Goal: Task Accomplishment & Management: Use online tool/utility

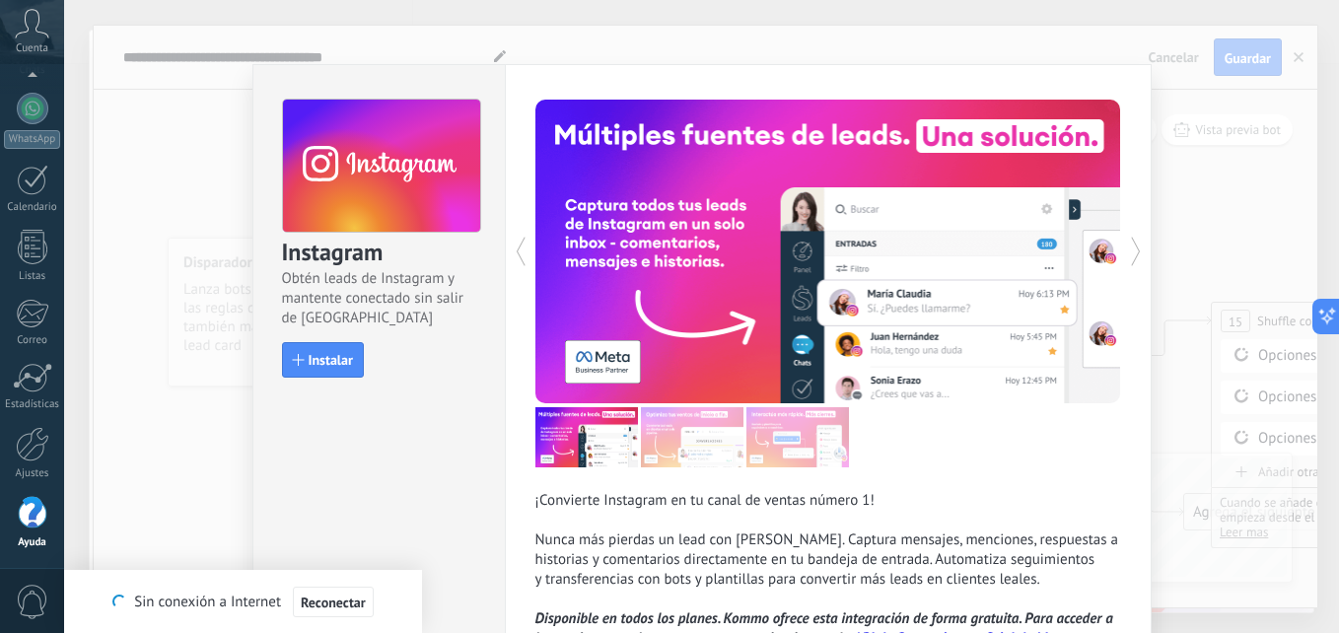
click at [1191, 264] on div "Instagram Obtén leads de Instagram y mantente conectado sin salir de Kommo Inst…" at bounding box center [701, 316] width 1275 height 633
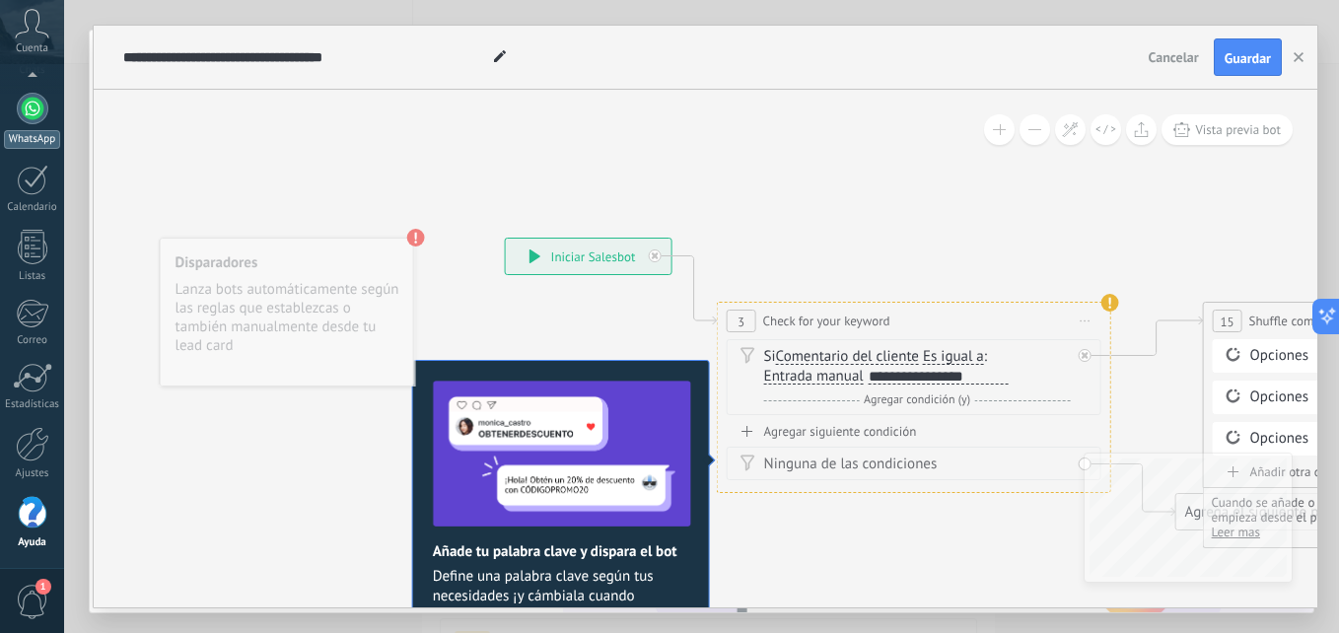
click at [23, 113] on div at bounding box center [33, 109] width 32 height 32
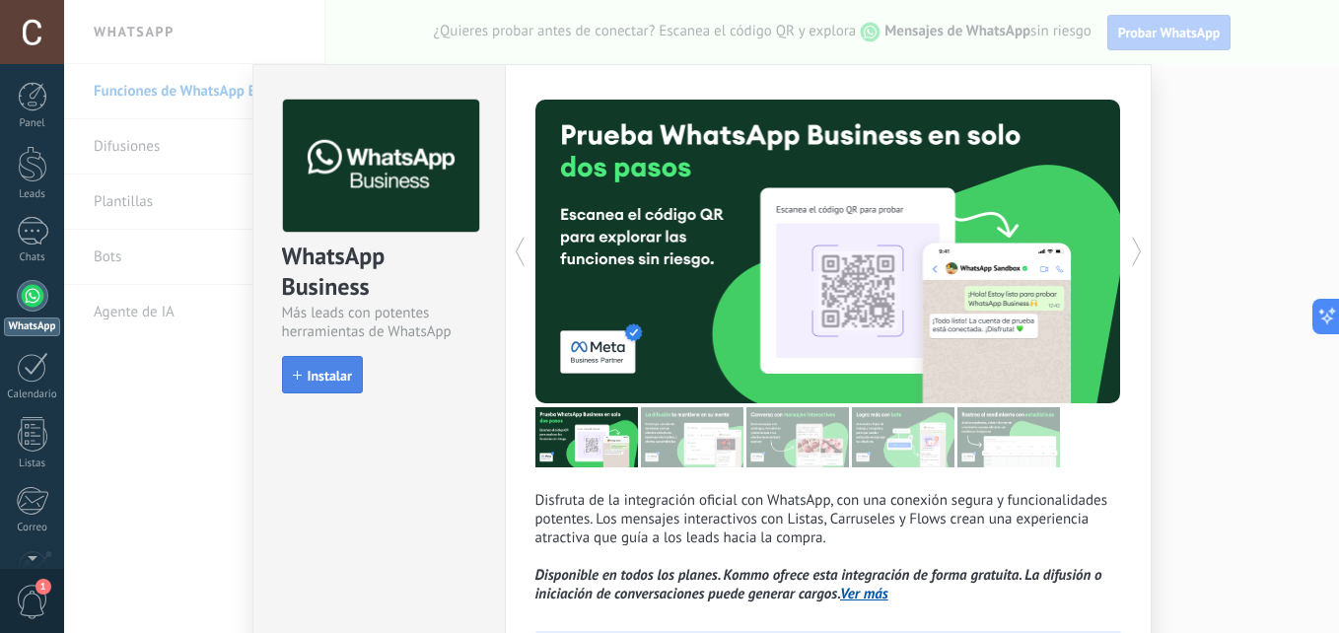
click at [318, 377] on span "Instalar" at bounding box center [330, 376] width 44 height 14
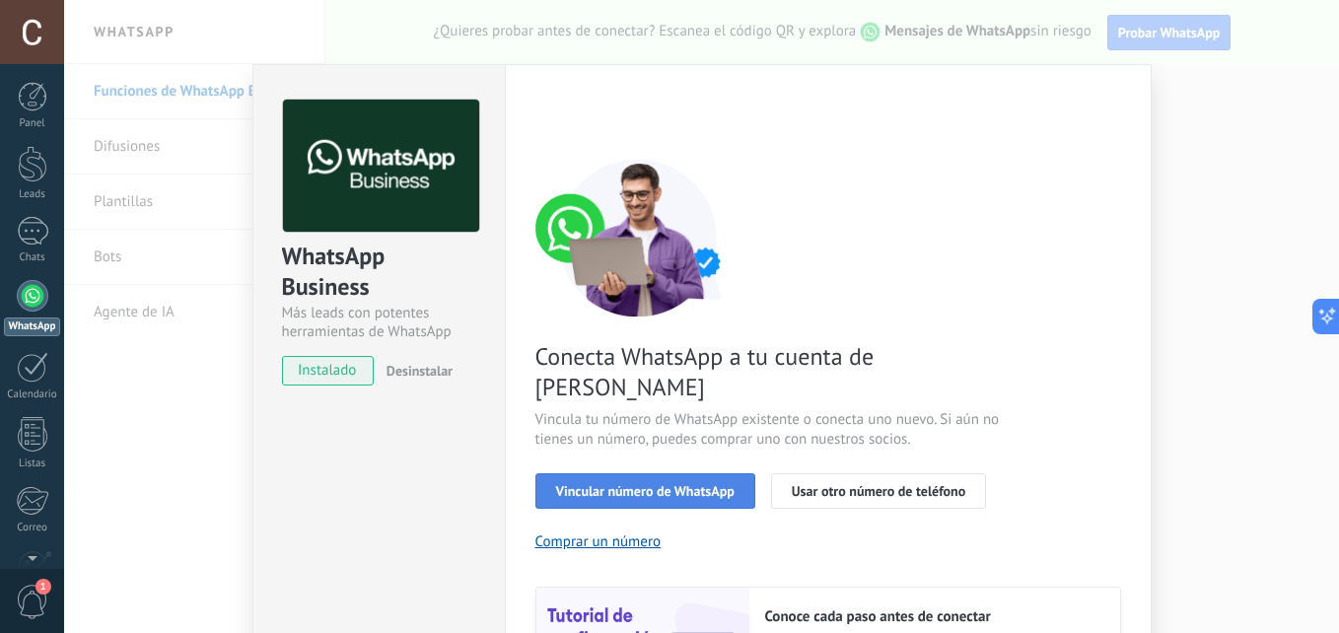
click at [674, 484] on span "Vincular número de WhatsApp" at bounding box center [645, 491] width 179 height 14
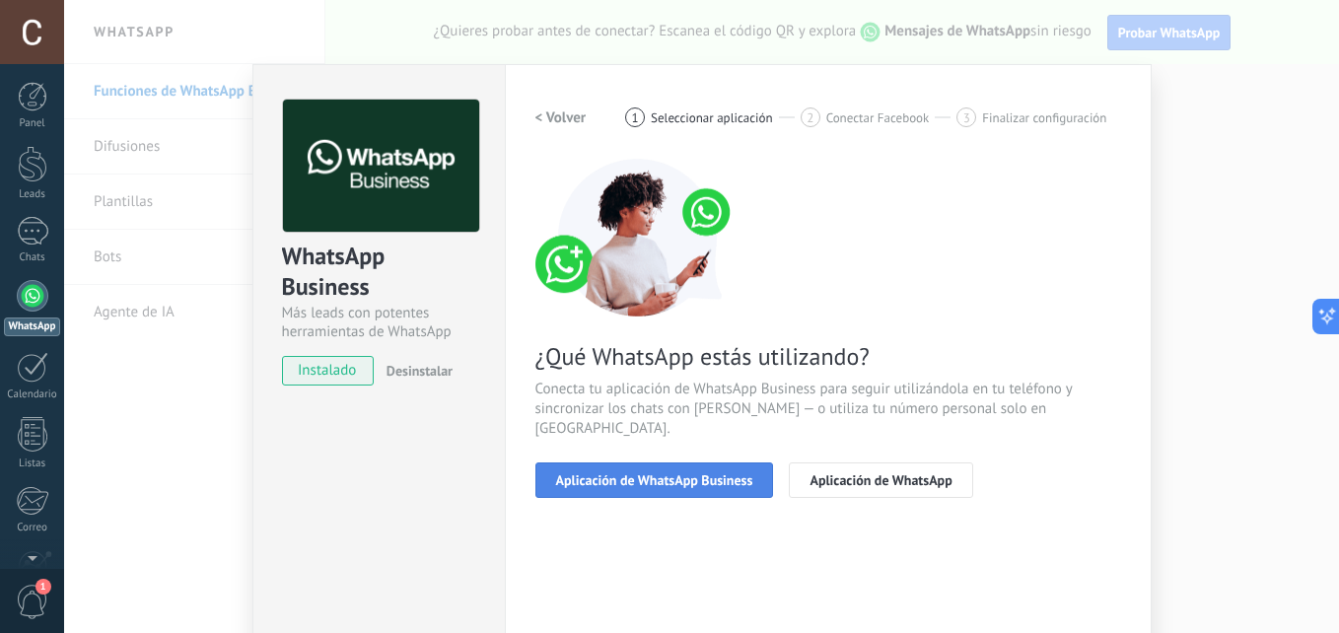
click at [676, 473] on span "Aplicación de WhatsApp Business" at bounding box center [654, 480] width 197 height 14
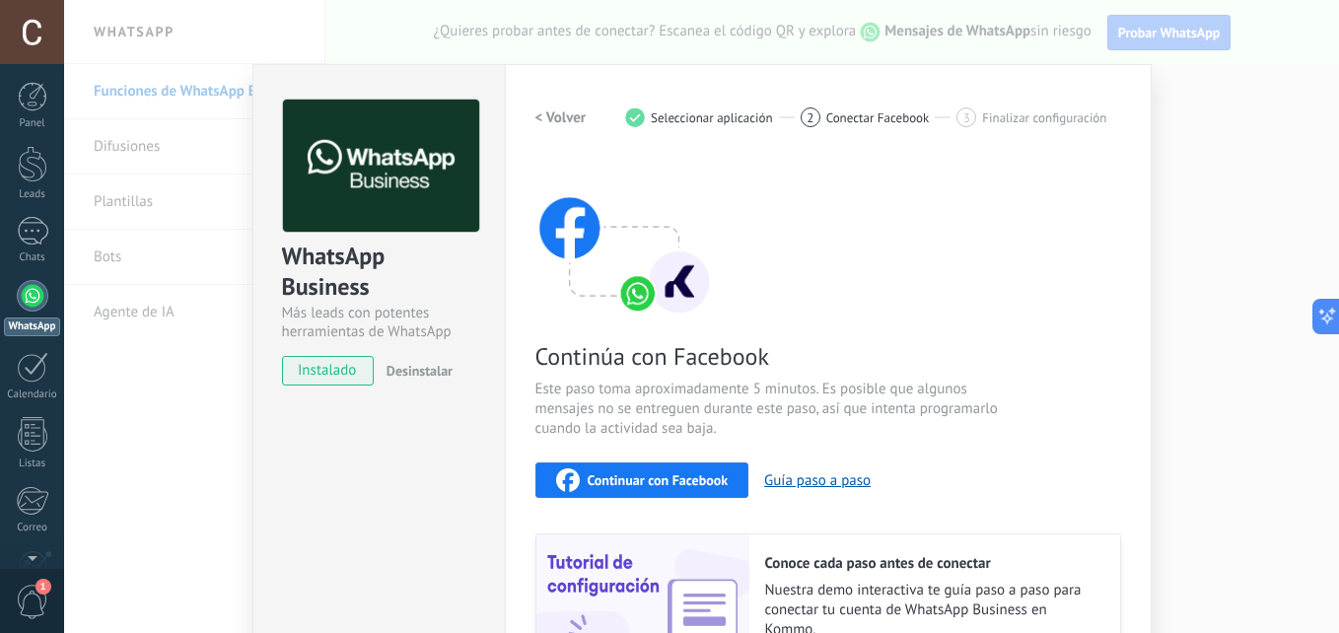
click at [675, 473] on span "Continuar con Facebook" at bounding box center [658, 480] width 141 height 14
click at [1215, 316] on div "WhatsApp Business Más leads con potentes herramientas de WhatsApp instalado Des…" at bounding box center [701, 316] width 1275 height 633
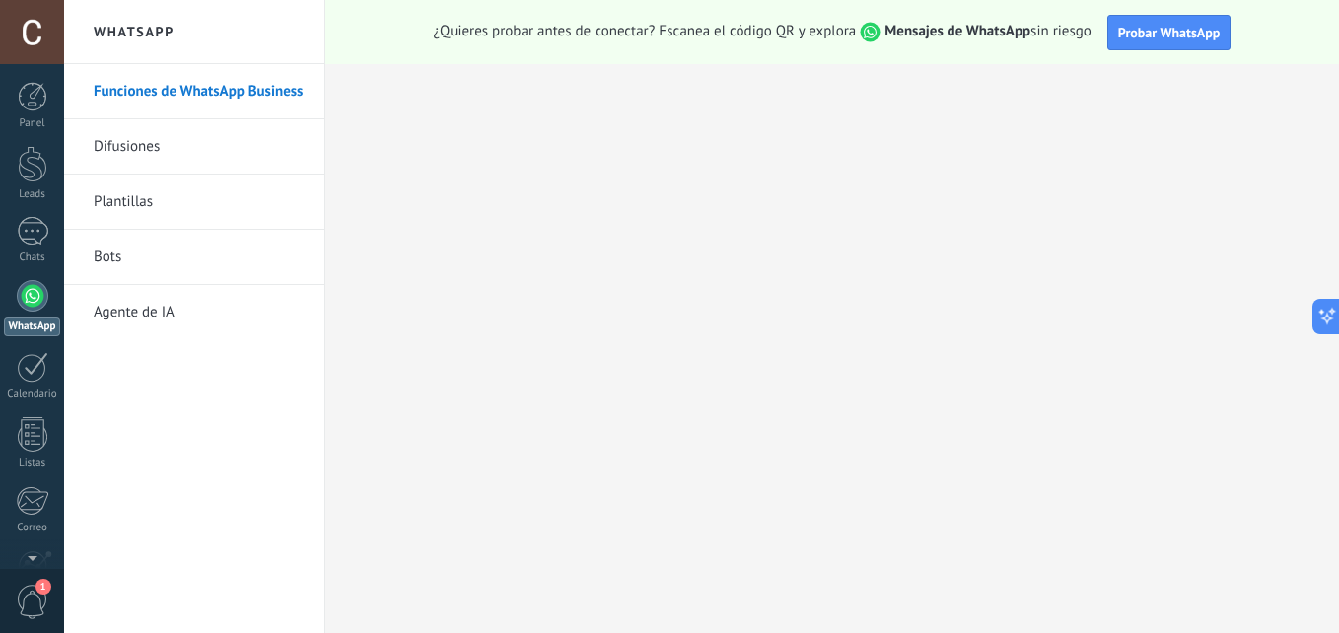
click at [33, 24] on div at bounding box center [32, 32] width 64 height 64
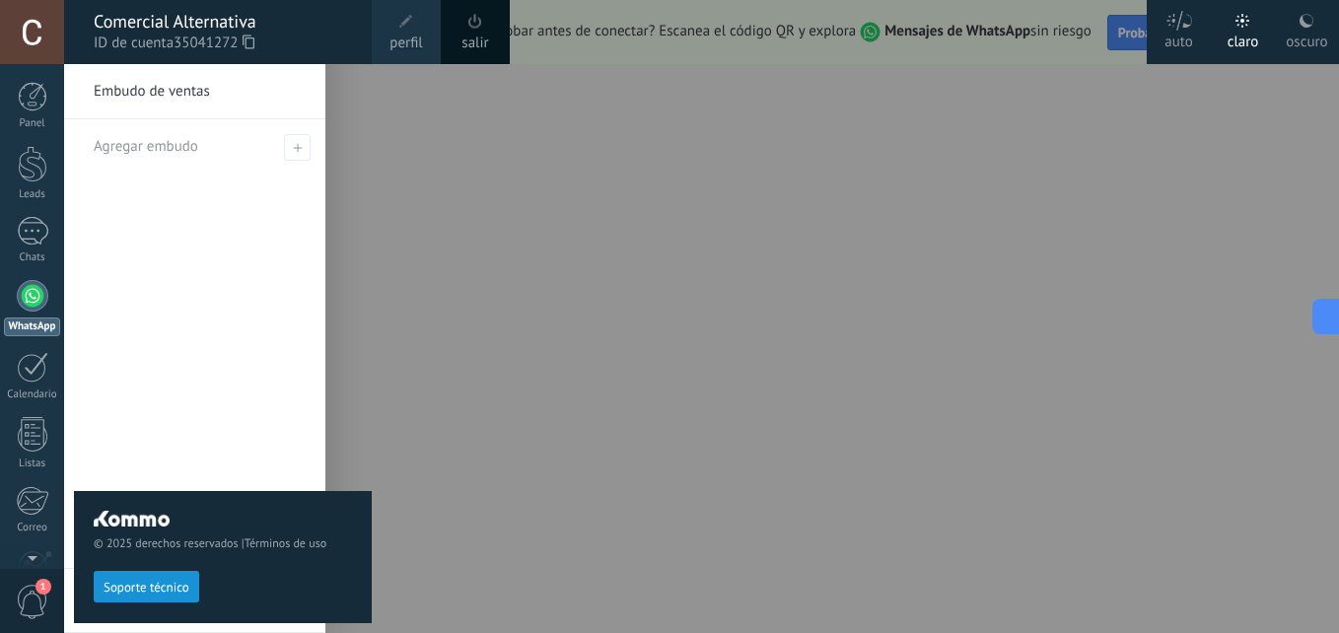
click at [219, 395] on div "© 2025 derechos reservados | Términos de uso Soporte técnico" at bounding box center [223, 348] width 298 height 569
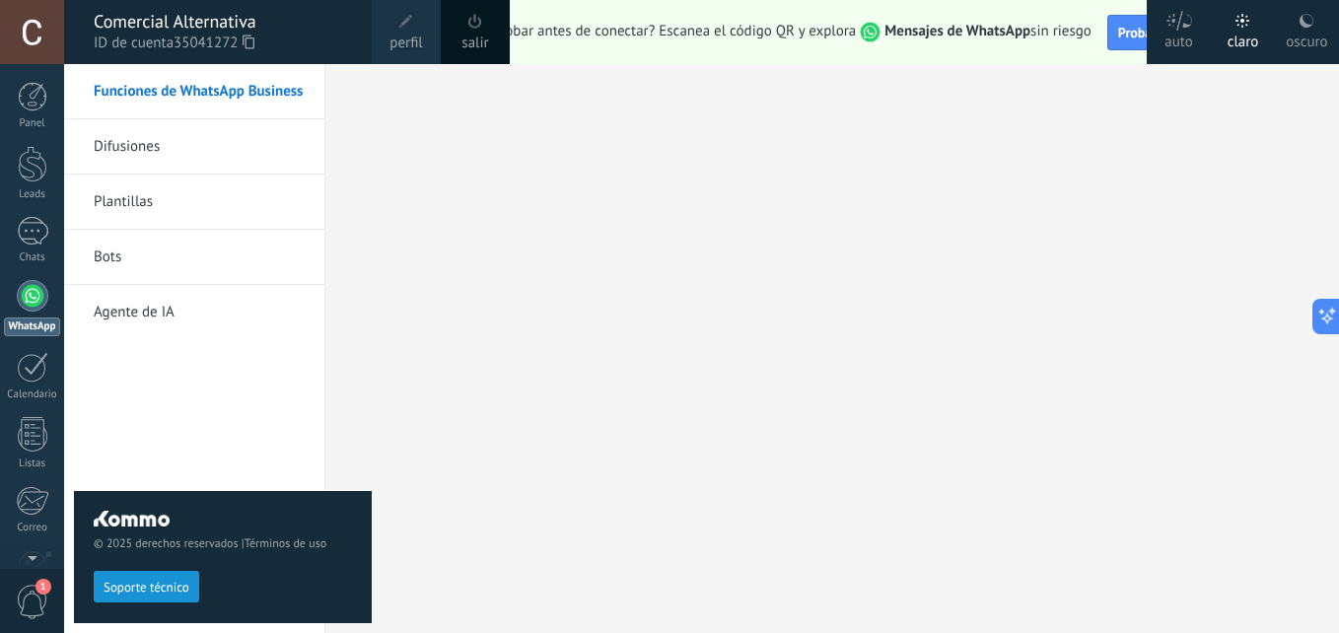
click at [212, 396] on div "© 2025 derechos reservados | Términos de uso Soporte técnico" at bounding box center [223, 348] width 298 height 569
click at [116, 361] on div "© 2025 derechos reservados | Términos de uso Soporte técnico" at bounding box center [223, 348] width 298 height 569
click at [212, 16] on div "Comercial Alternativa" at bounding box center [223, 22] width 258 height 22
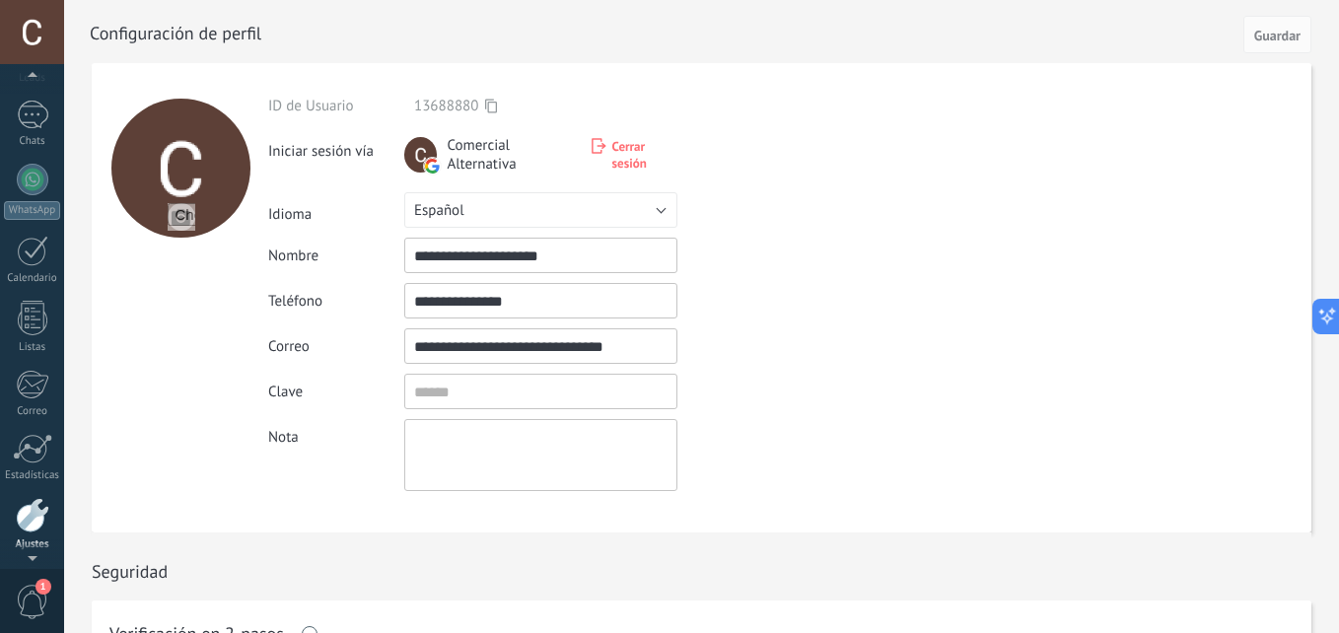
scroll to position [187, 0]
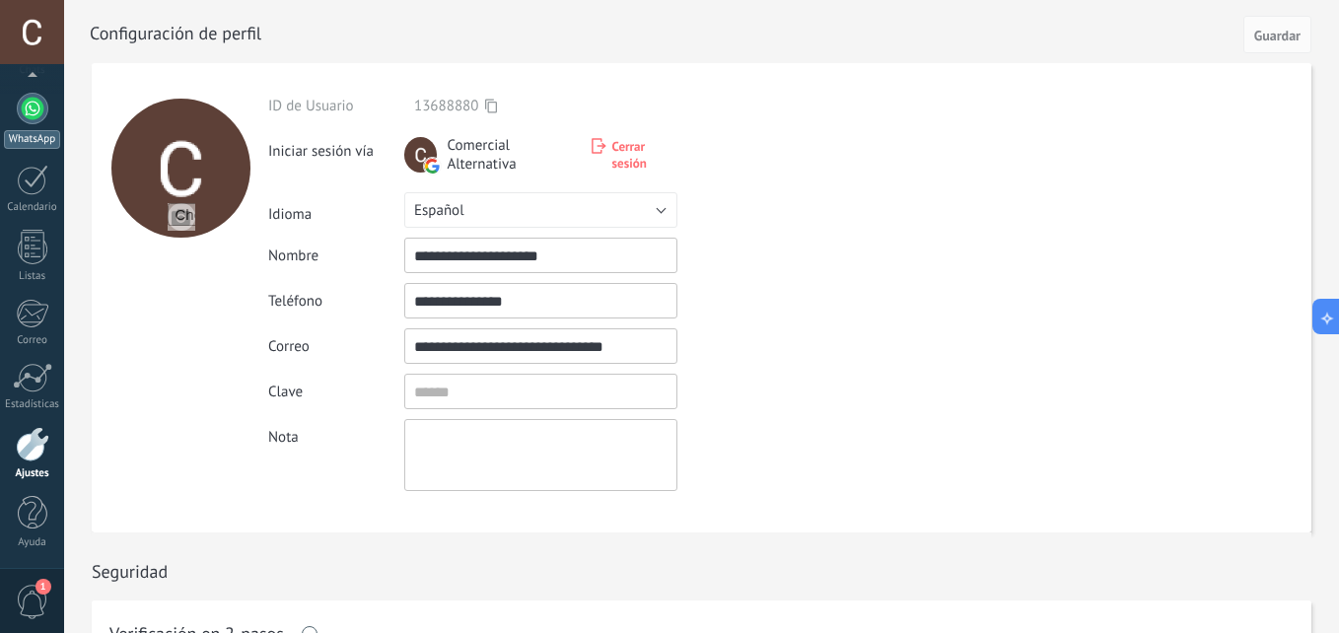
click at [40, 109] on div at bounding box center [33, 109] width 32 height 32
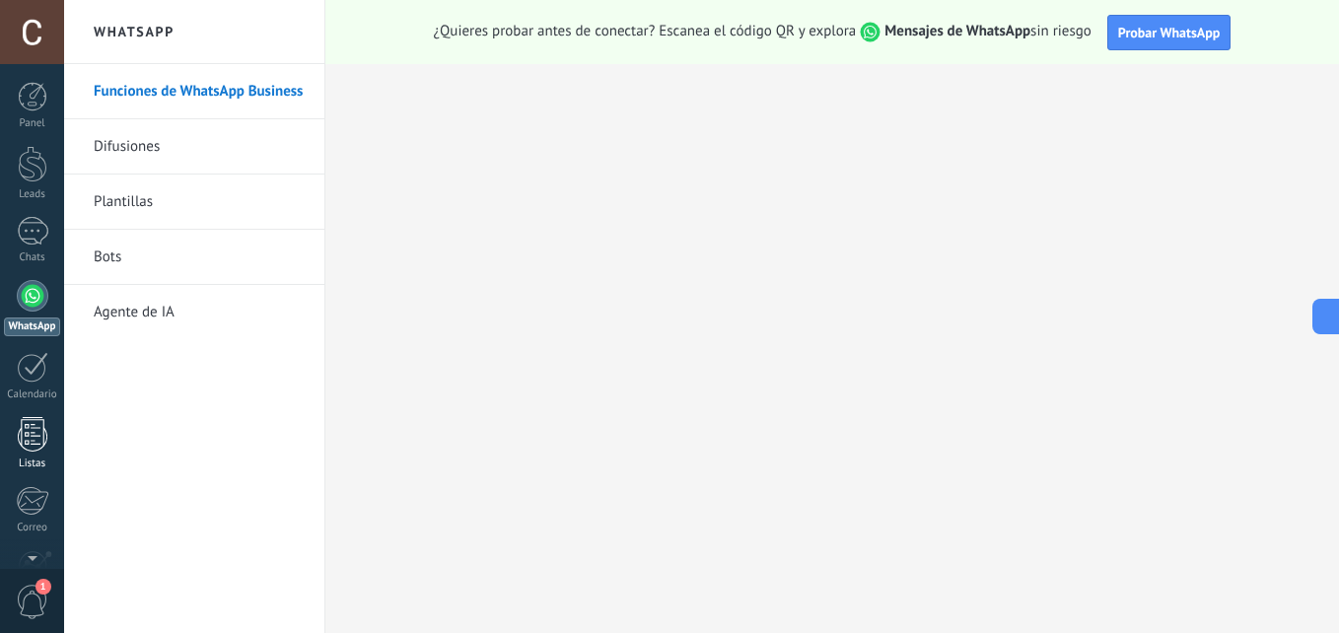
click at [36, 425] on div at bounding box center [33, 434] width 30 height 35
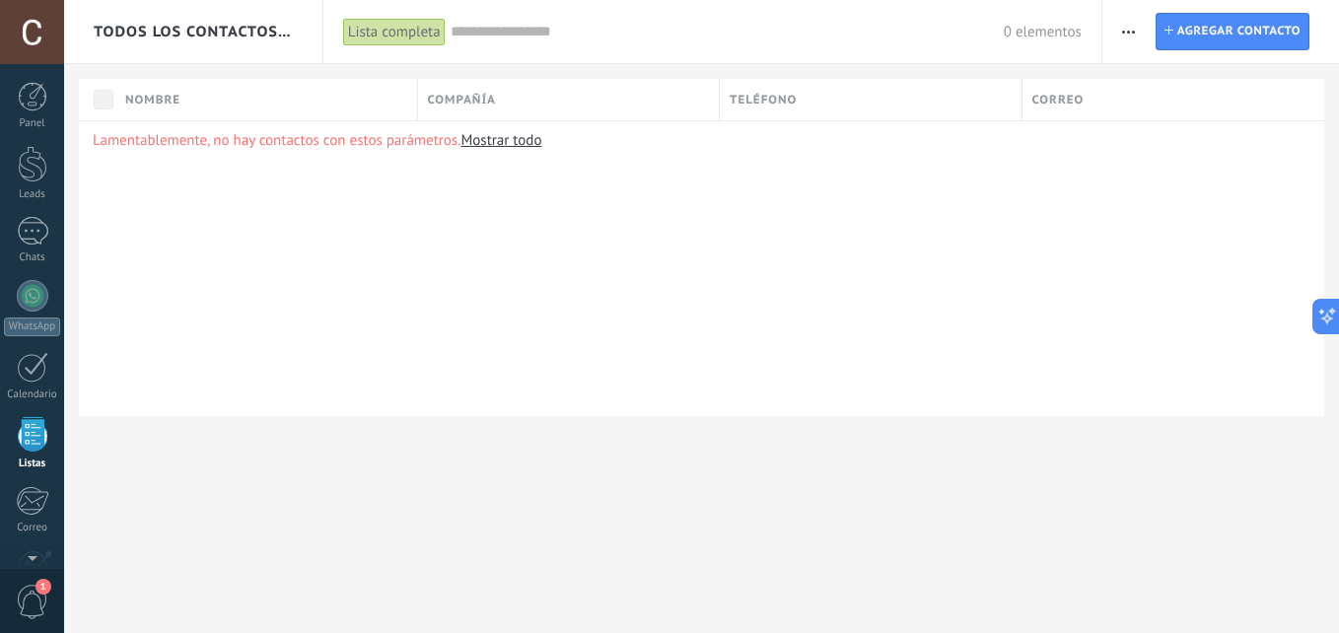
scroll to position [122, 0]
click at [686, 327] on div "Lamentablemente, no hay contactos con estos parámetros. Mostrar todo" at bounding box center [702, 268] width 1246 height 296
click at [21, 117] on div at bounding box center [33, 109] width 32 height 29
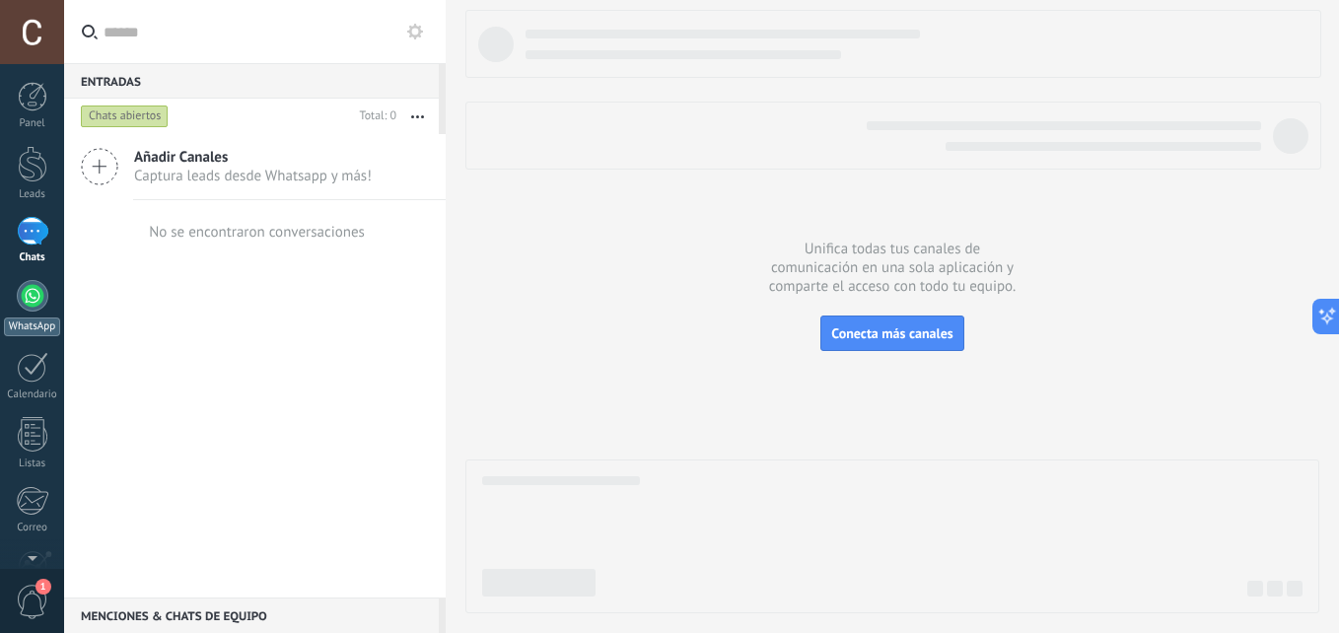
click at [34, 300] on div at bounding box center [33, 296] width 32 height 32
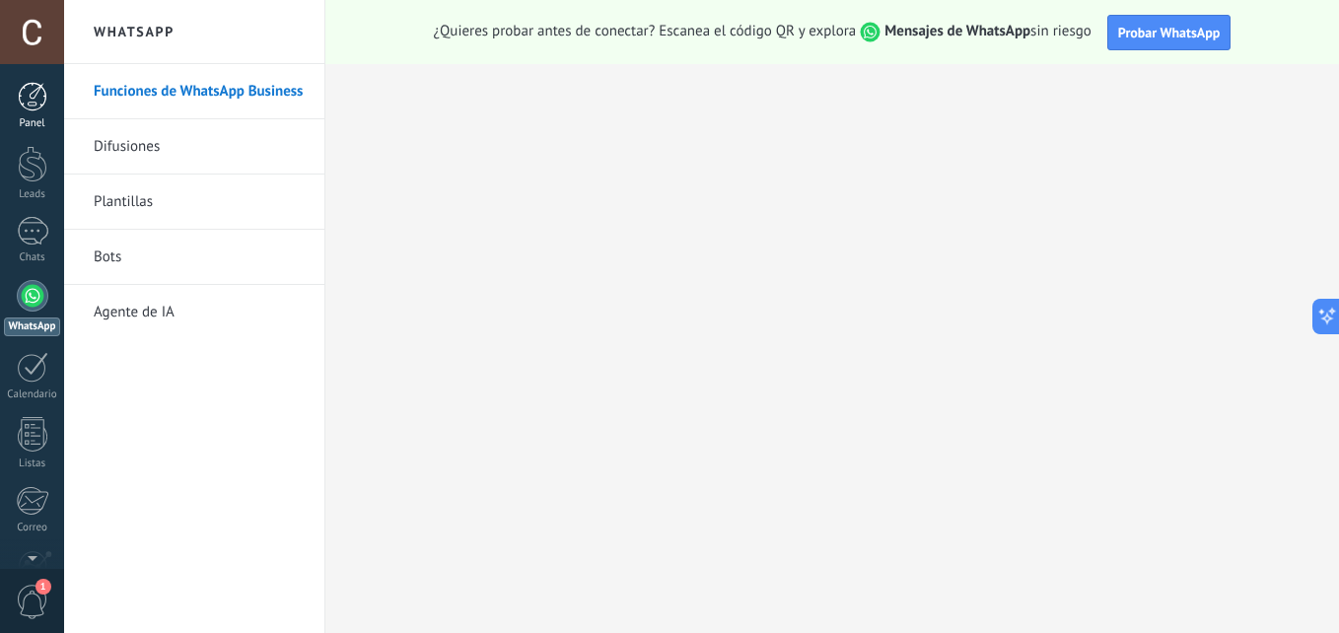
click at [27, 85] on div at bounding box center [33, 97] width 30 height 30
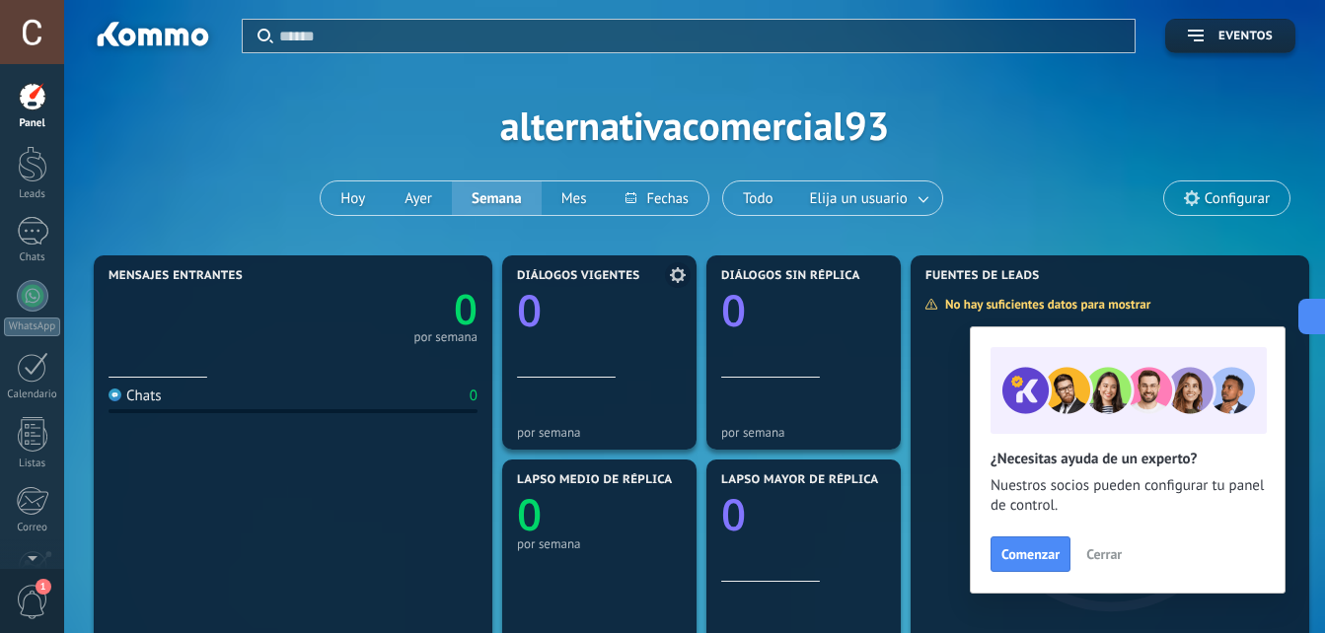
scroll to position [39, 0]
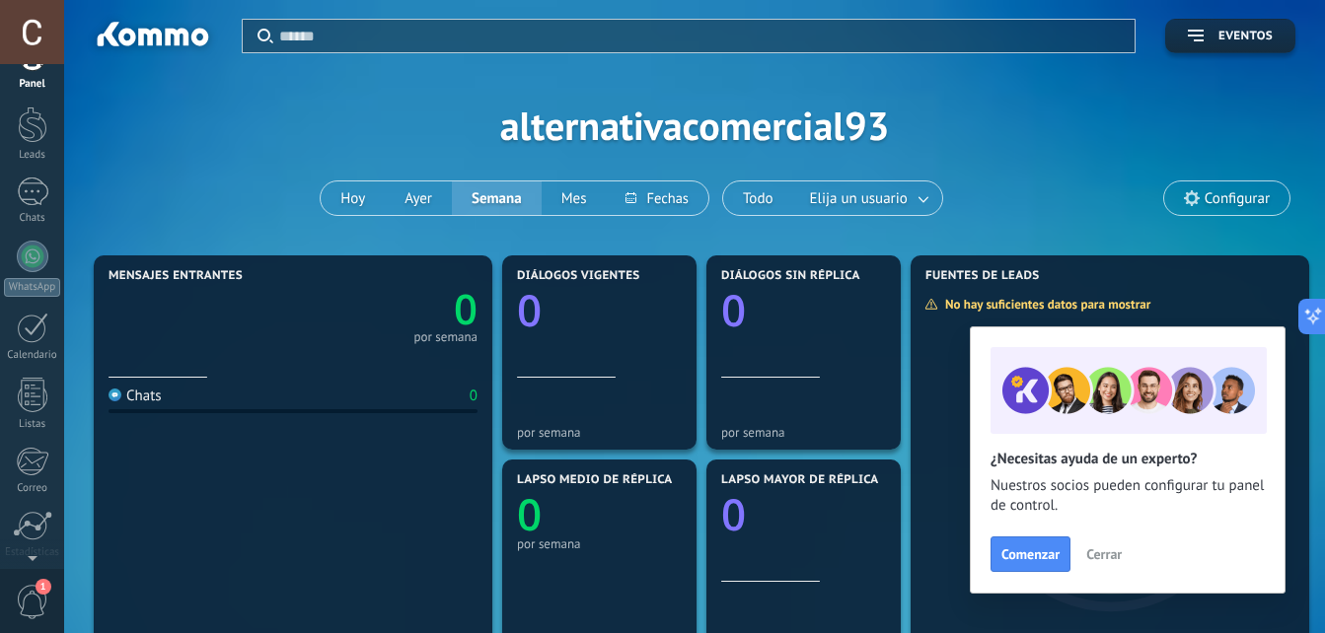
click at [1036, 534] on div "¿Necesitas ayuda de un experto? Nuestros socios pueden configurar tu panel de c…" at bounding box center [1127, 503] width 274 height 138
click at [1098, 554] on span "Cerrar" at bounding box center [1104, 554] width 36 height 14
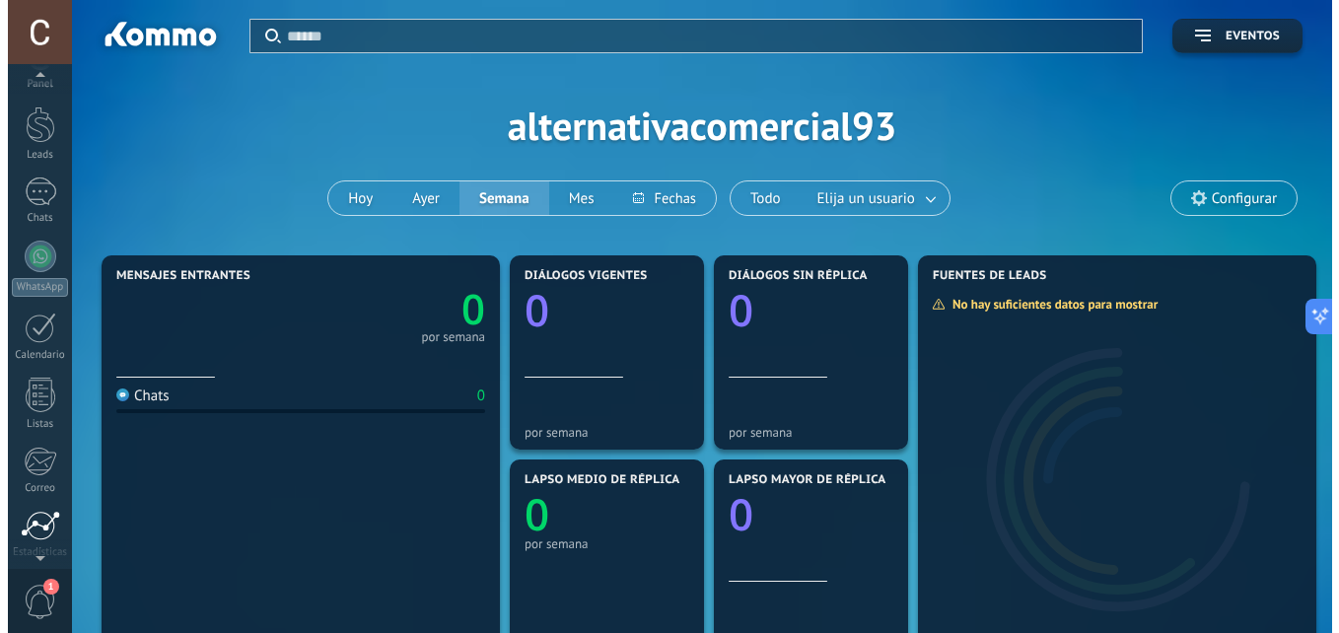
scroll to position [42, 0]
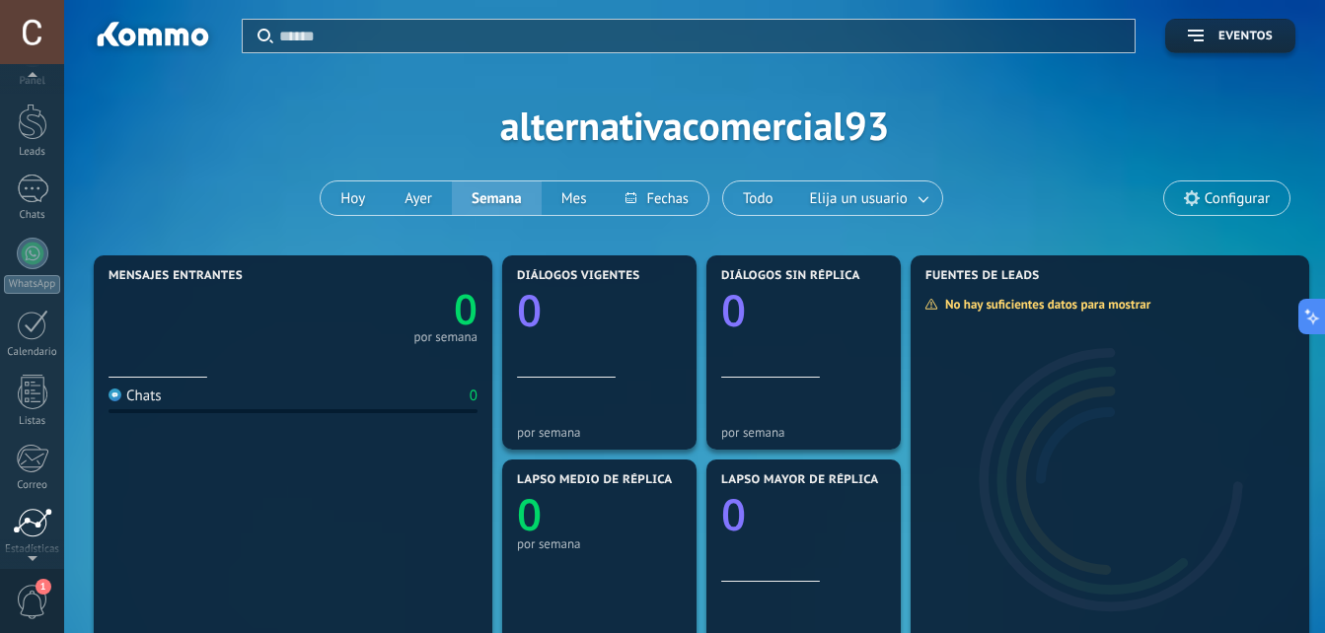
click at [43, 521] on div at bounding box center [32, 523] width 39 height 30
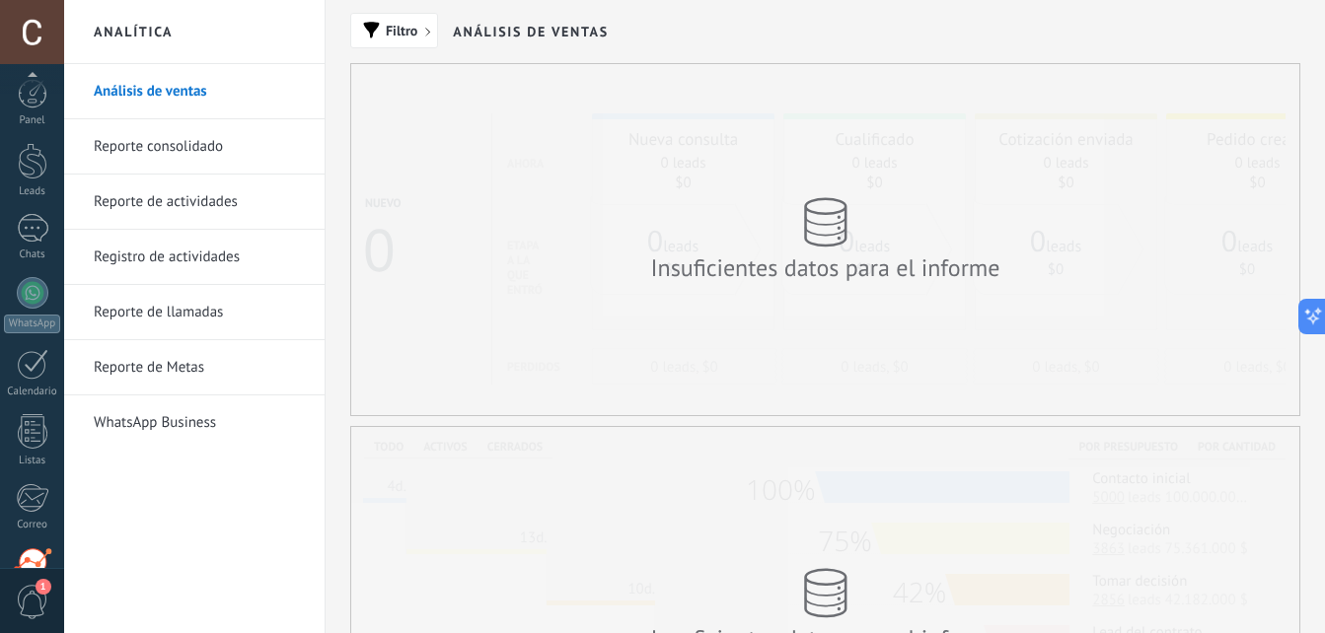
scroll to position [187, 0]
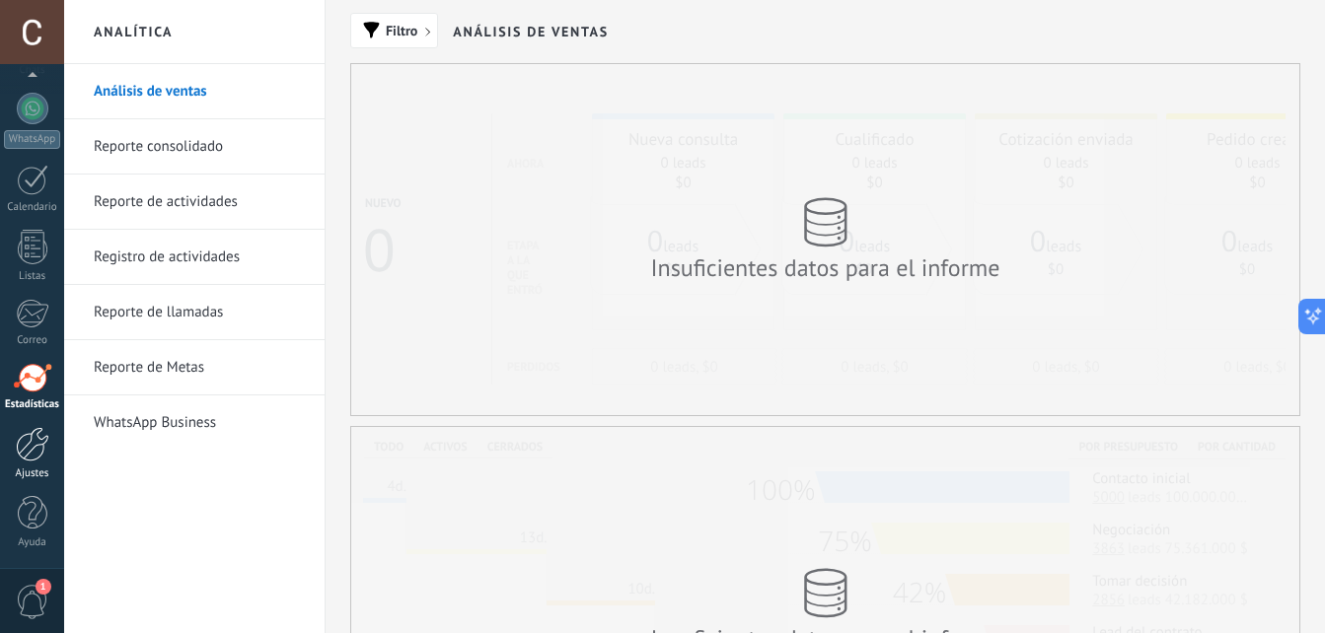
click at [22, 453] on div at bounding box center [33, 444] width 34 height 35
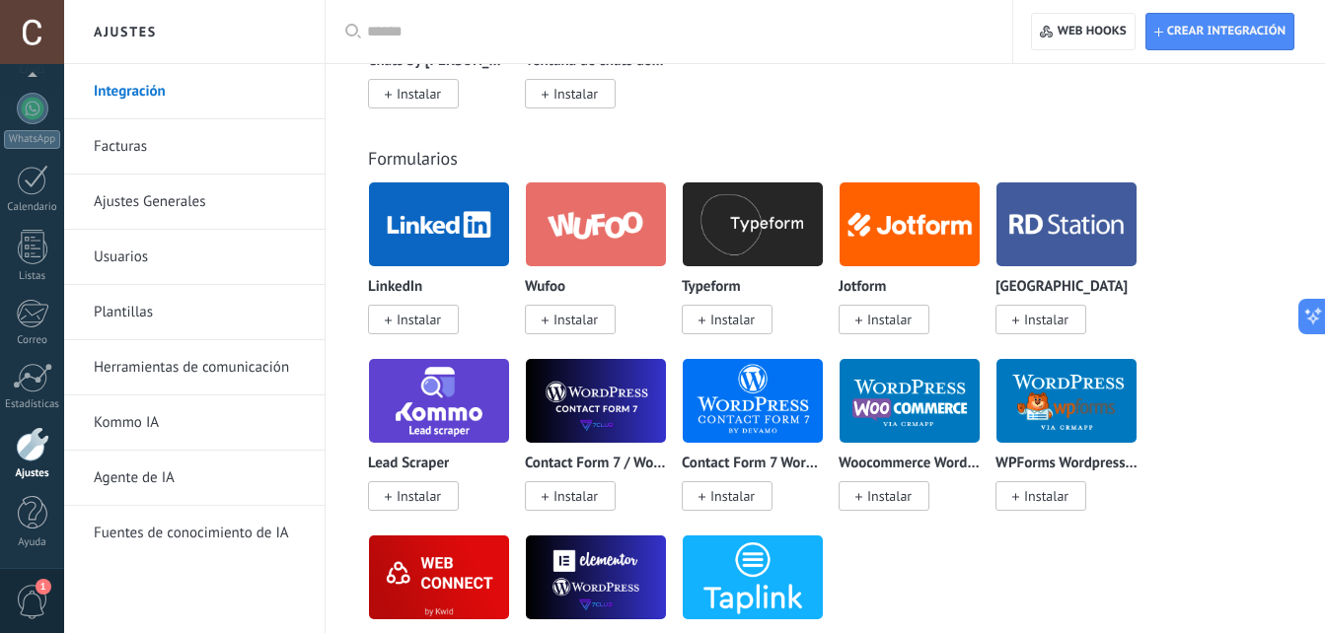
scroll to position [1973, 0]
